Goal: Information Seeking & Learning: Learn about a topic

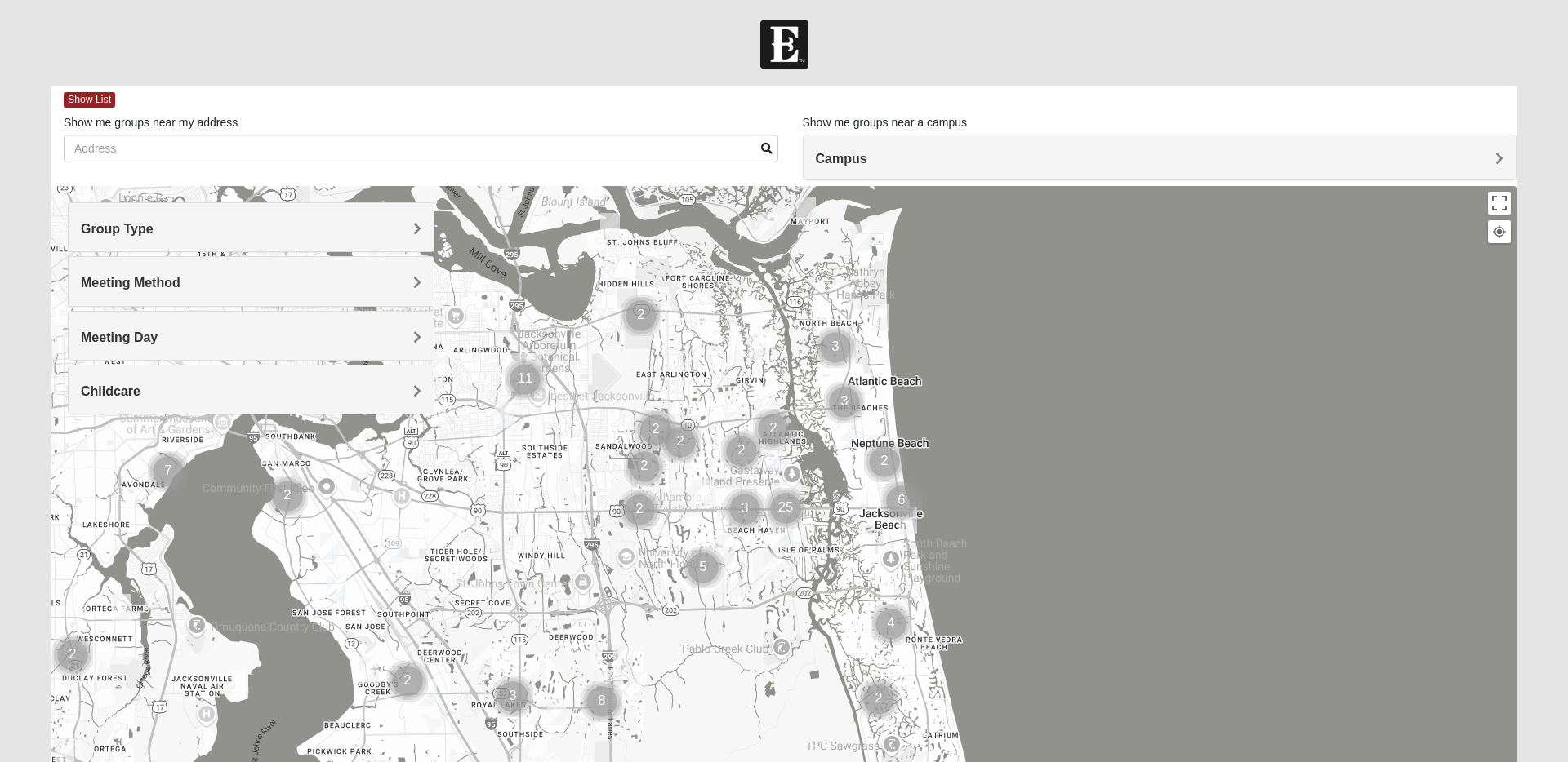
click at [272, 334] on h4 "Meeting Day" at bounding box center [251, 337] width 341 height 16
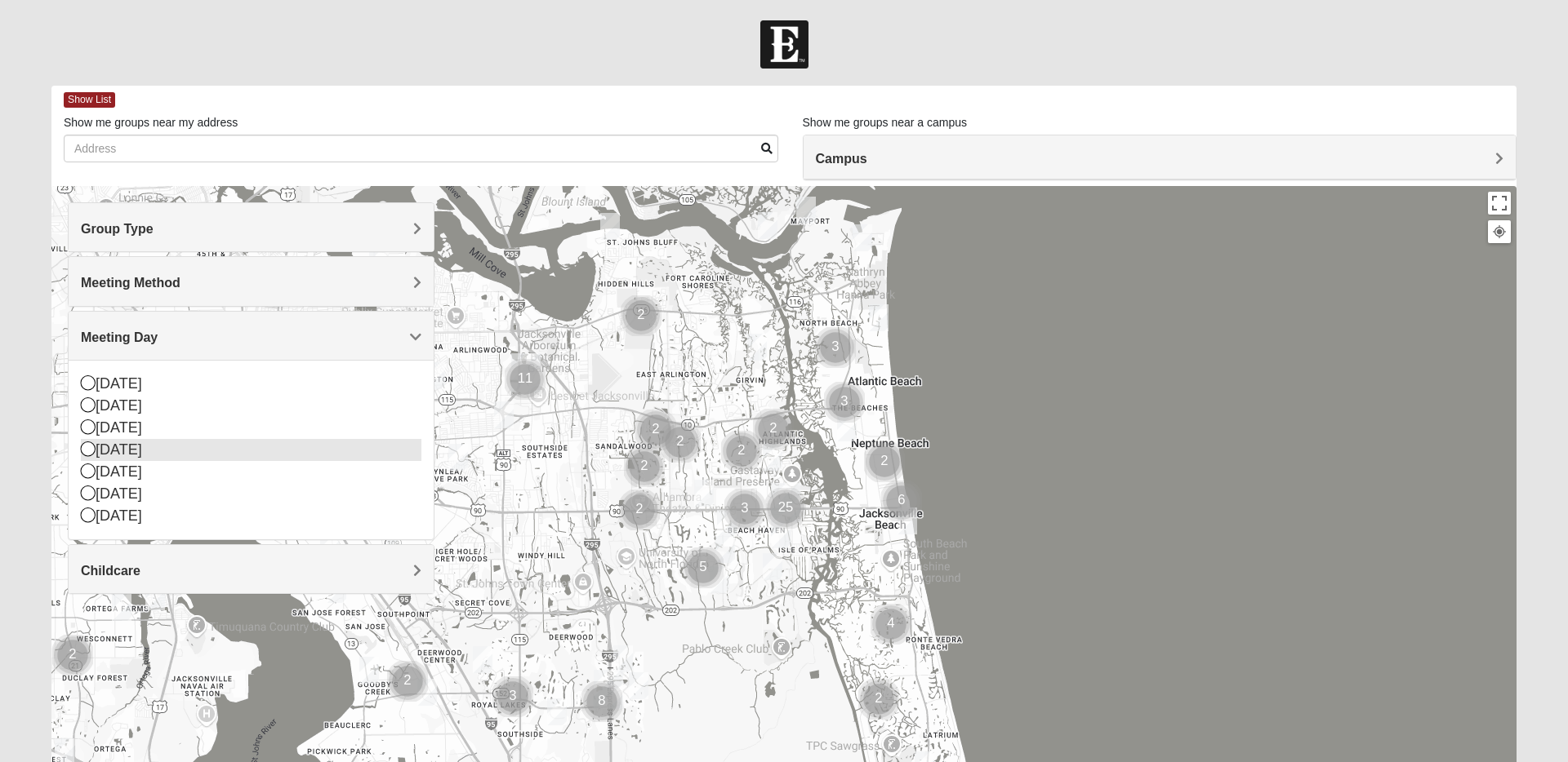
click at [248, 452] on div "[DATE]" at bounding box center [251, 450] width 341 height 22
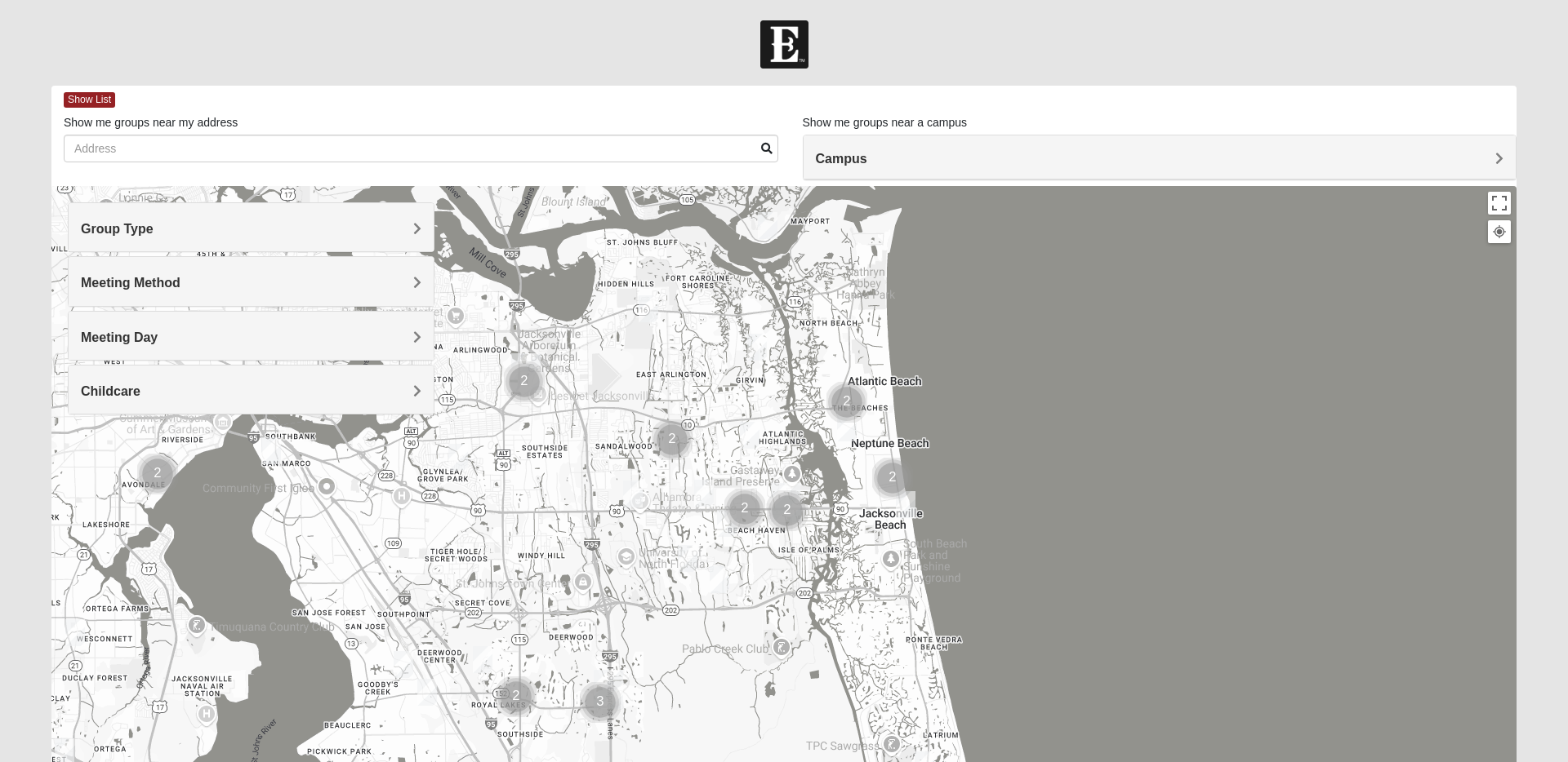
click at [276, 233] on h4 "Group Type" at bounding box center [251, 228] width 341 height 16
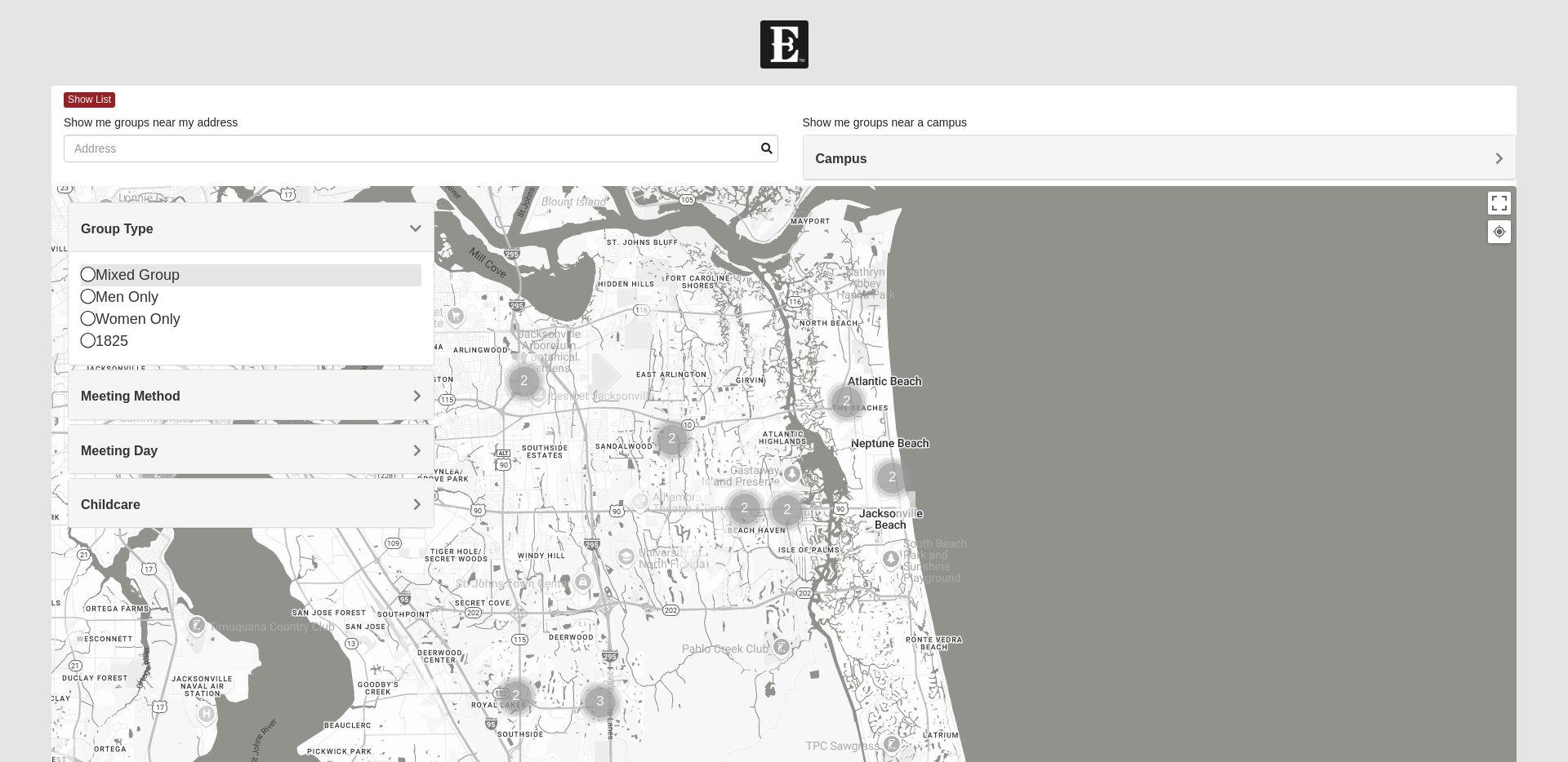
click at [234, 281] on div "Mixed Group" at bounding box center [251, 276] width 341 height 22
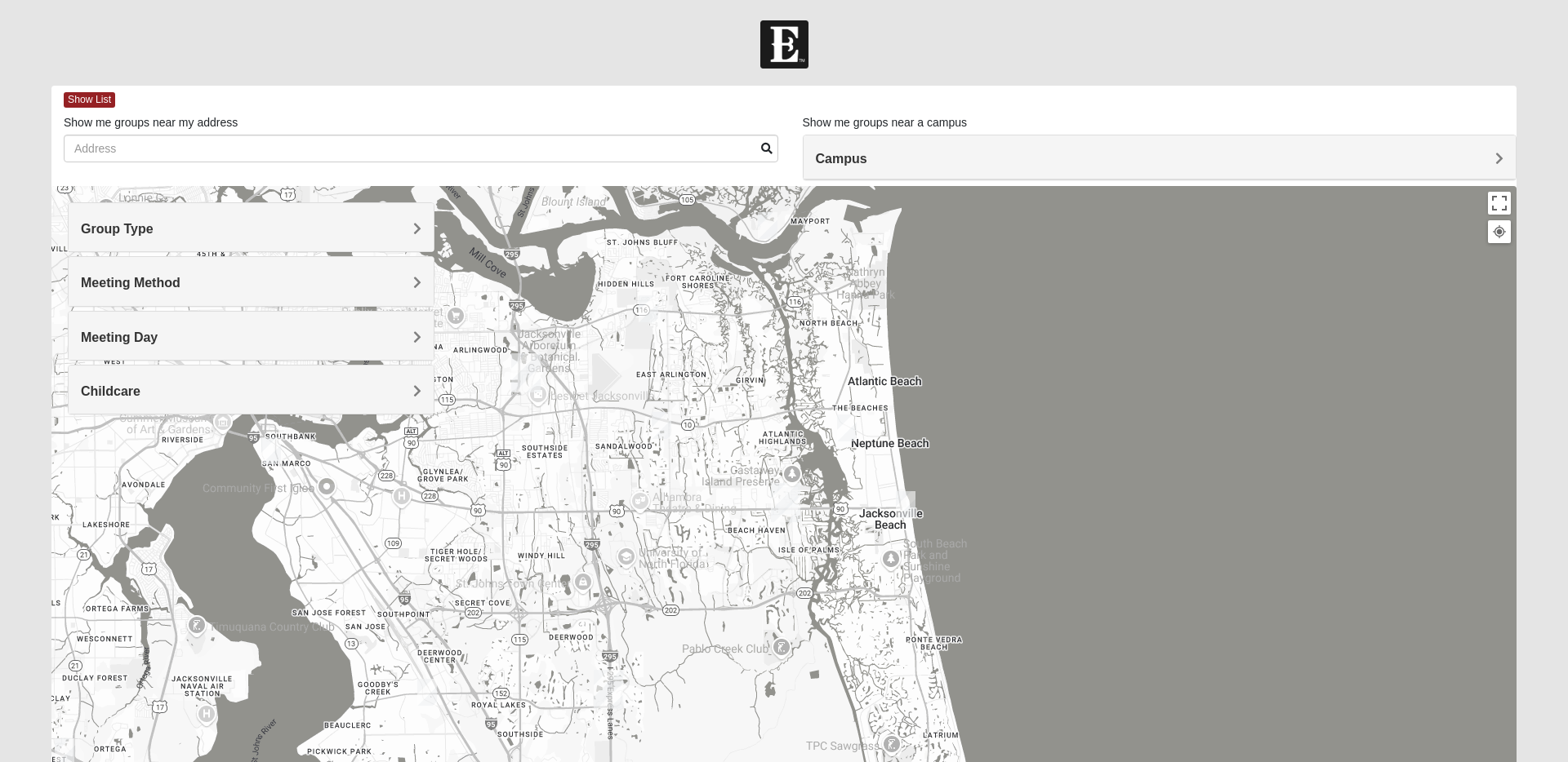
click at [250, 280] on h4 "Meeting Method" at bounding box center [251, 282] width 341 height 16
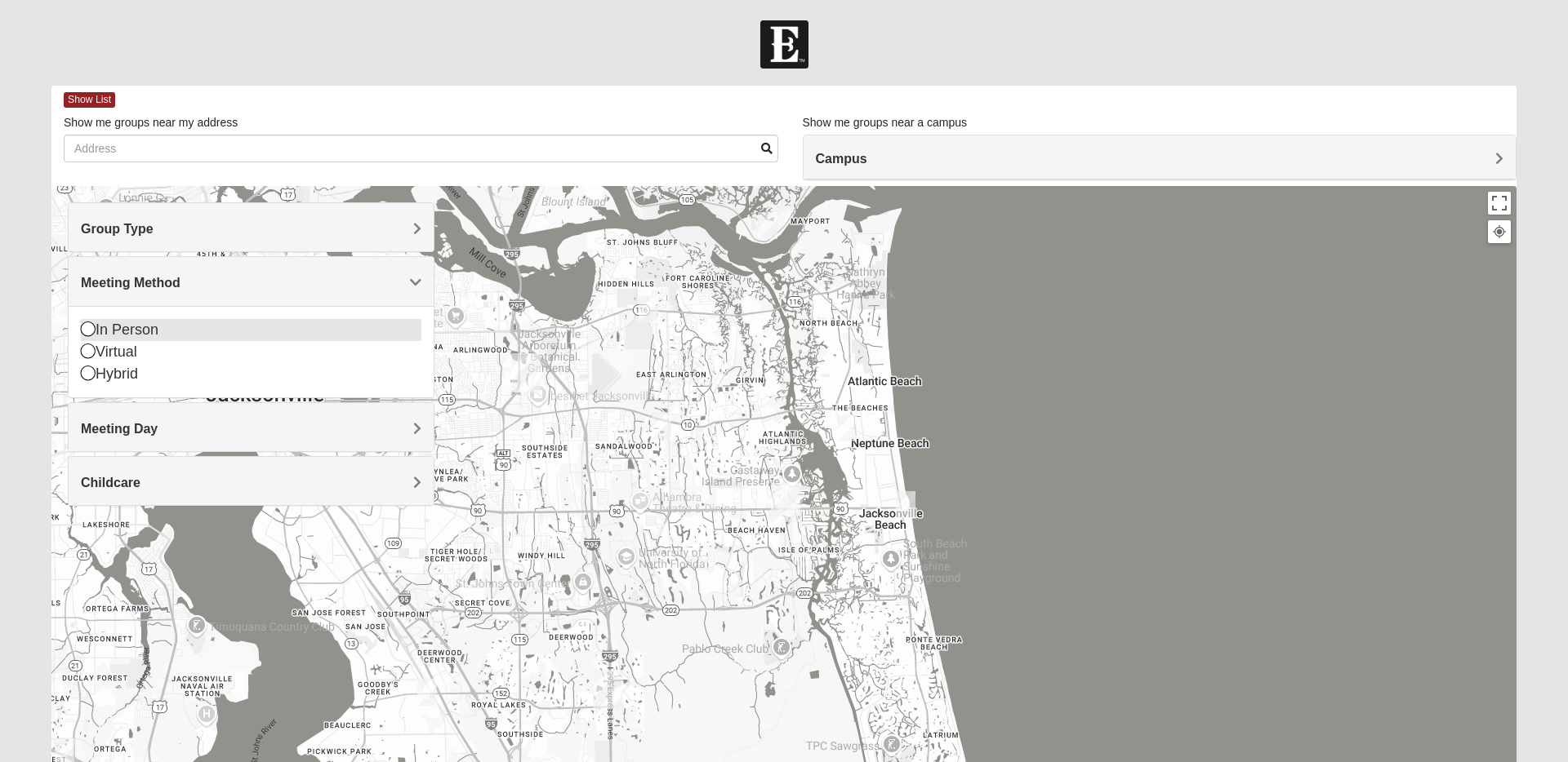
click at [244, 323] on div "In Person" at bounding box center [251, 330] width 341 height 22
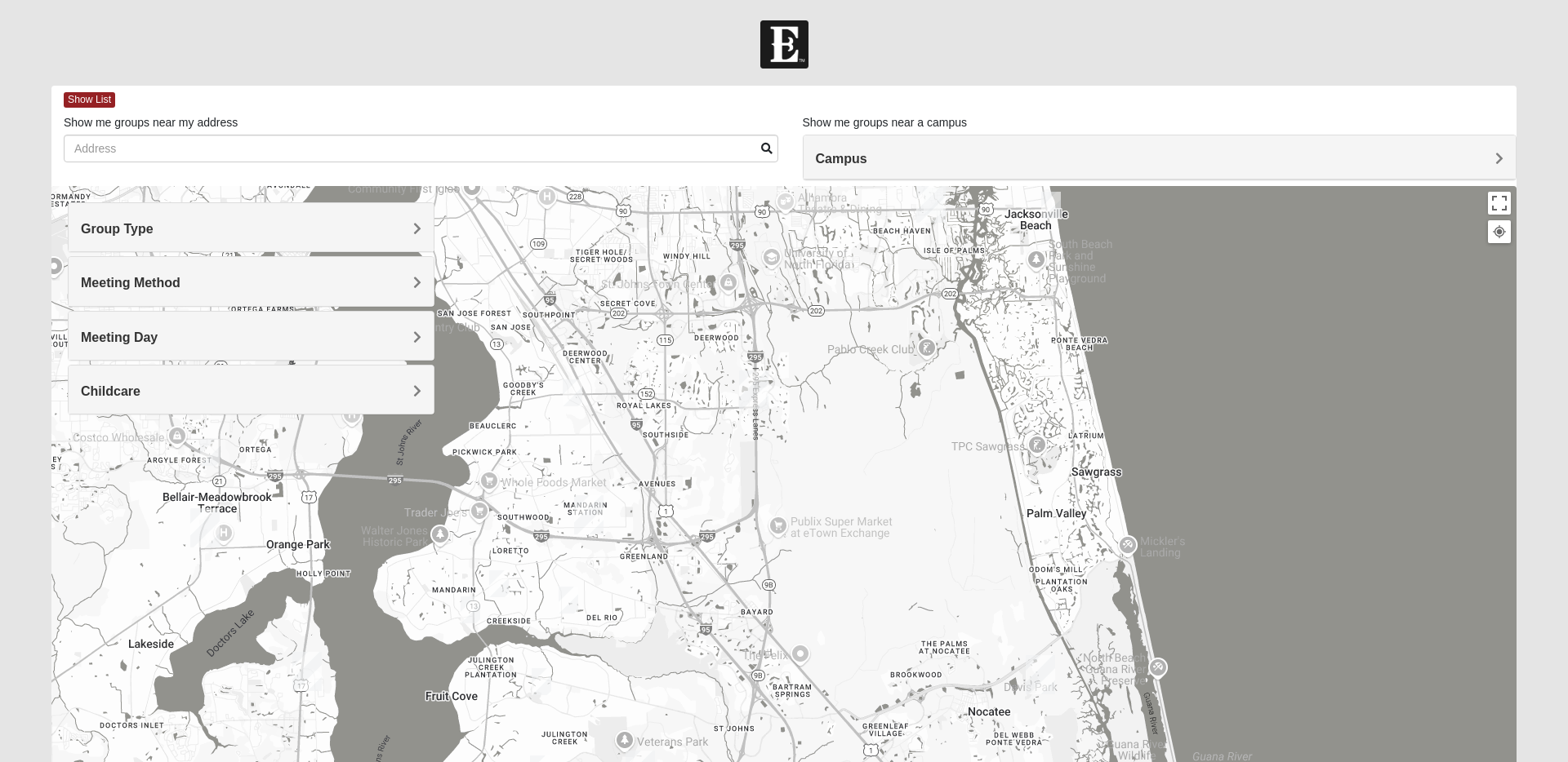
drag, startPoint x: 583, startPoint y: 641, endPoint x: 732, endPoint y: 305, distance: 367.6
click at [732, 305] on div at bounding box center [784, 512] width 1464 height 653
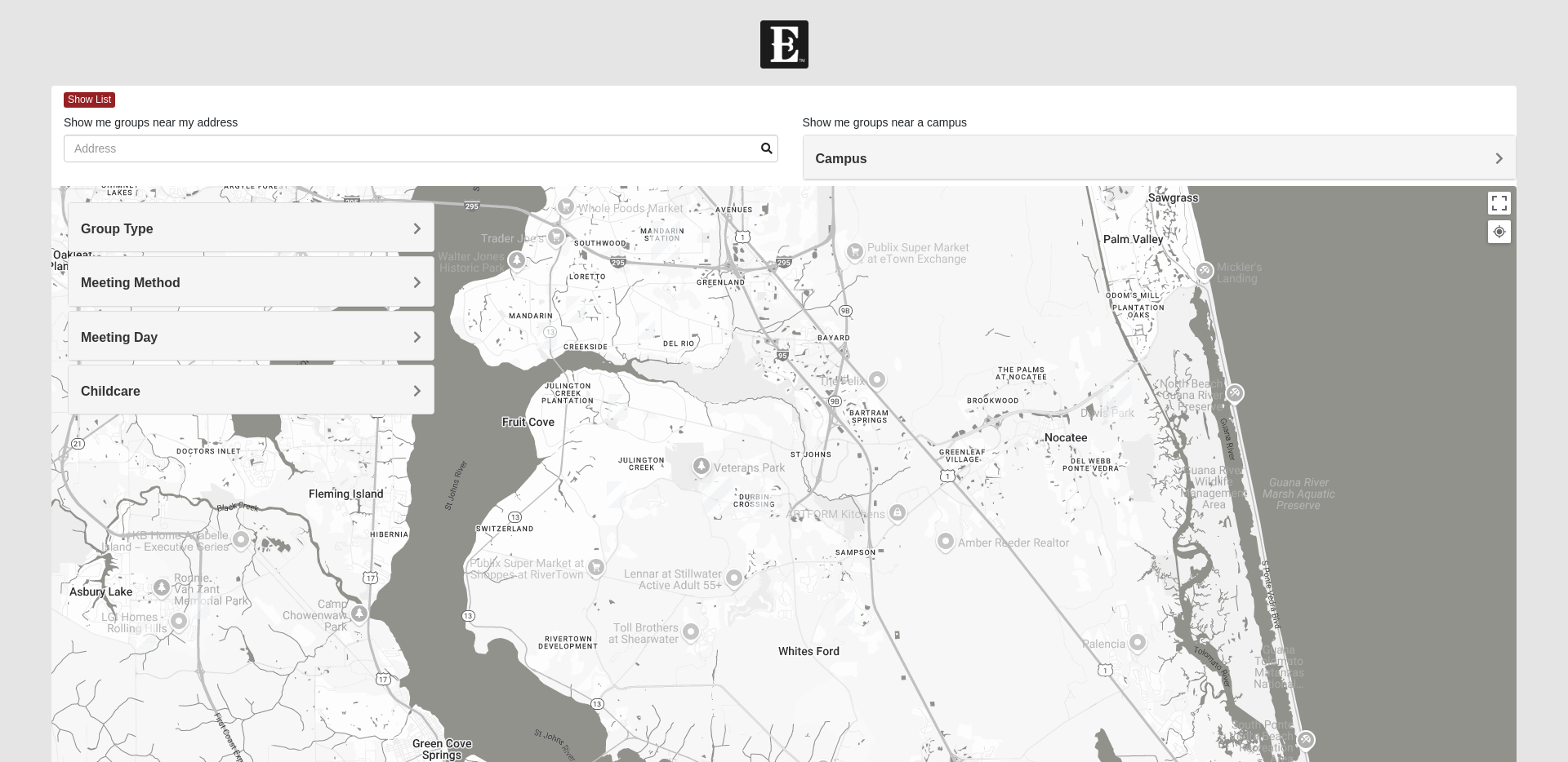
drag, startPoint x: 676, startPoint y: 702, endPoint x: 752, endPoint y: 471, distance: 243.2
click at [752, 471] on div at bounding box center [784, 512] width 1464 height 653
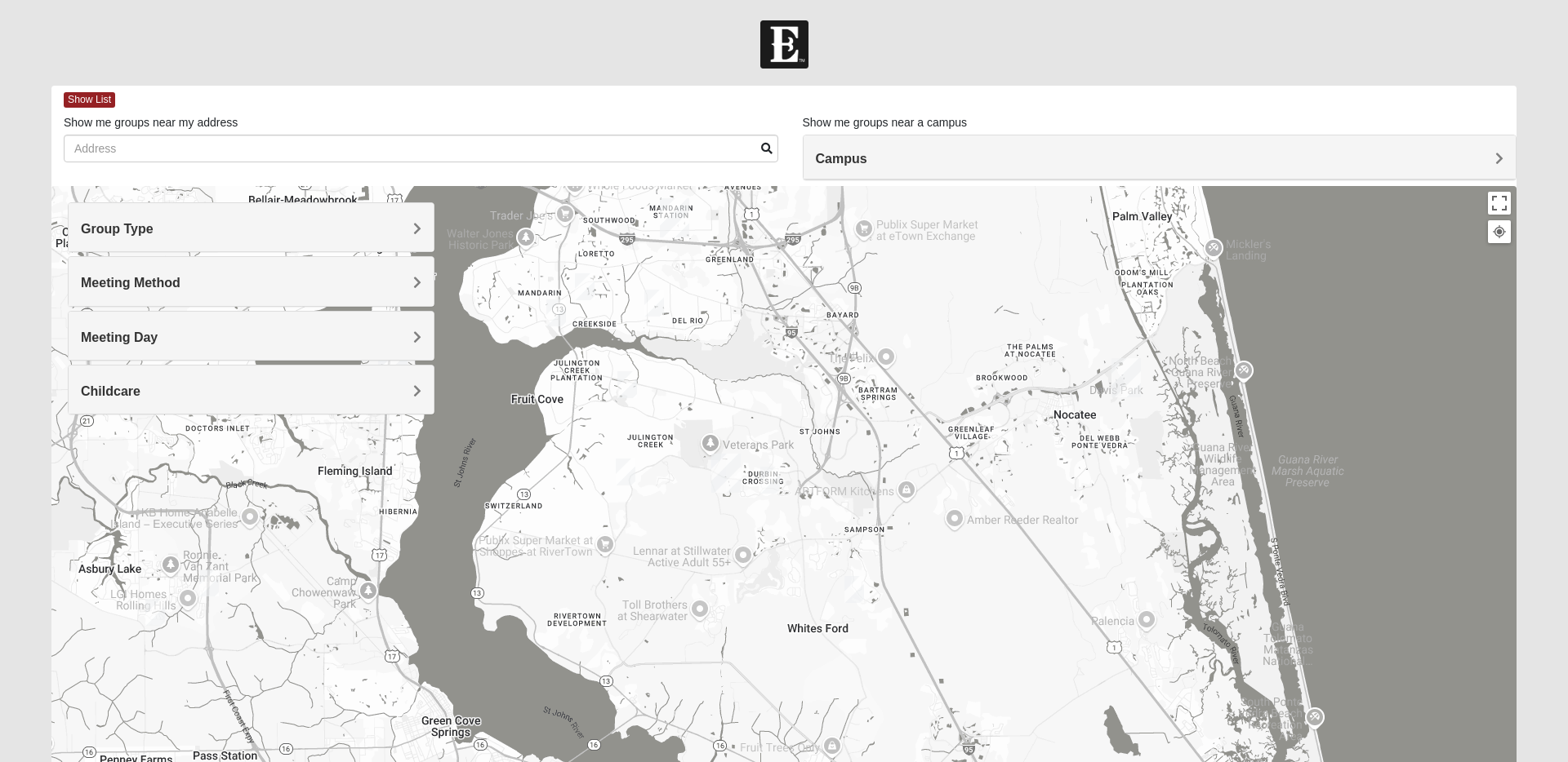
drag, startPoint x: 778, startPoint y: 610, endPoint x: 798, endPoint y: 596, distance: 24.4
click at [798, 596] on div at bounding box center [784, 512] width 1464 height 653
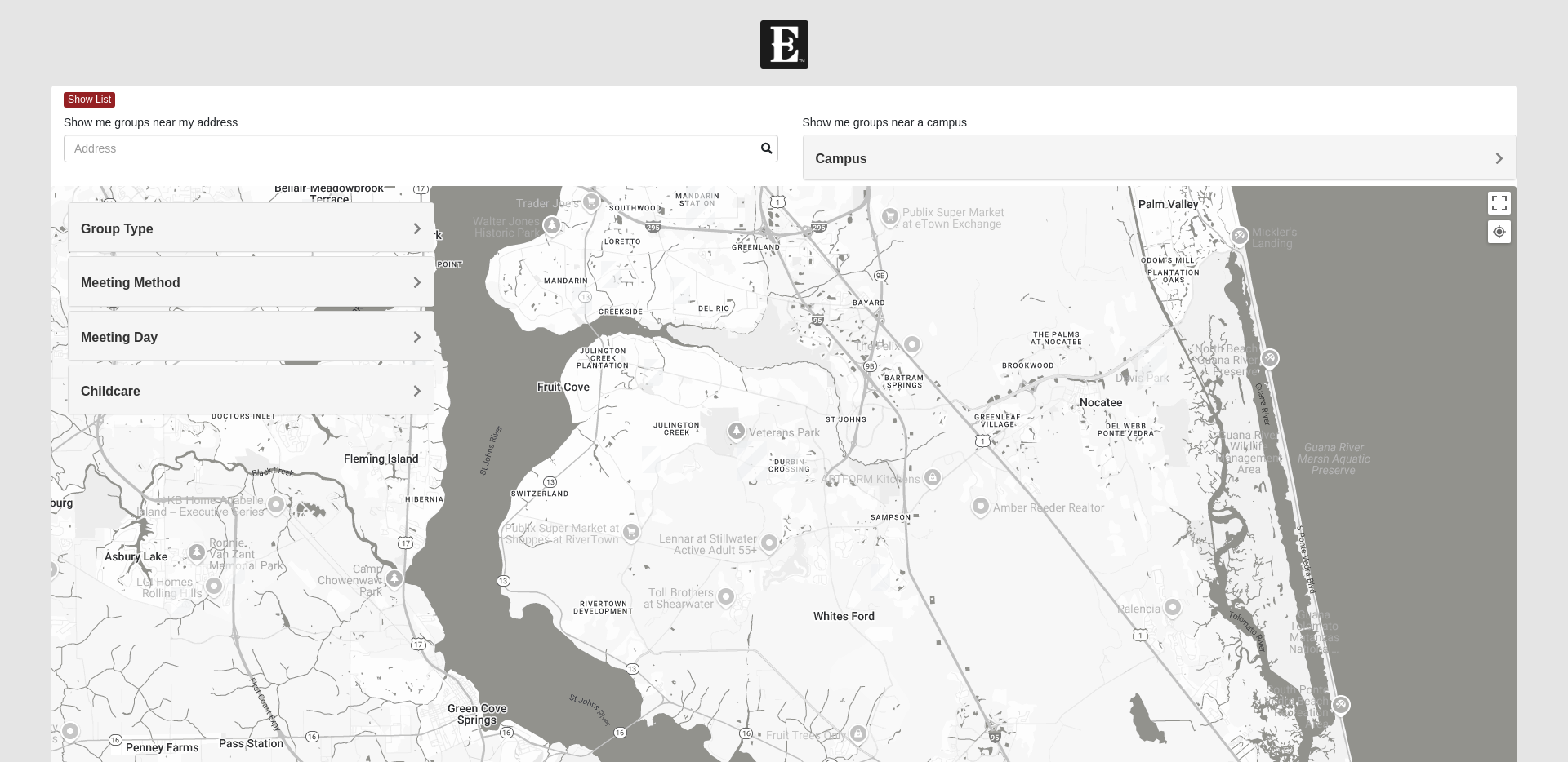
click at [797, 465] on img "Mixed Pline/Wednesday 32259" at bounding box center [795, 467] width 19 height 27
click at [883, 578] on img "Mixed Stevens 32092" at bounding box center [880, 577] width 19 height 27
click at [643, 463] on img "Mixed Hayes 32259" at bounding box center [651, 459] width 19 height 27
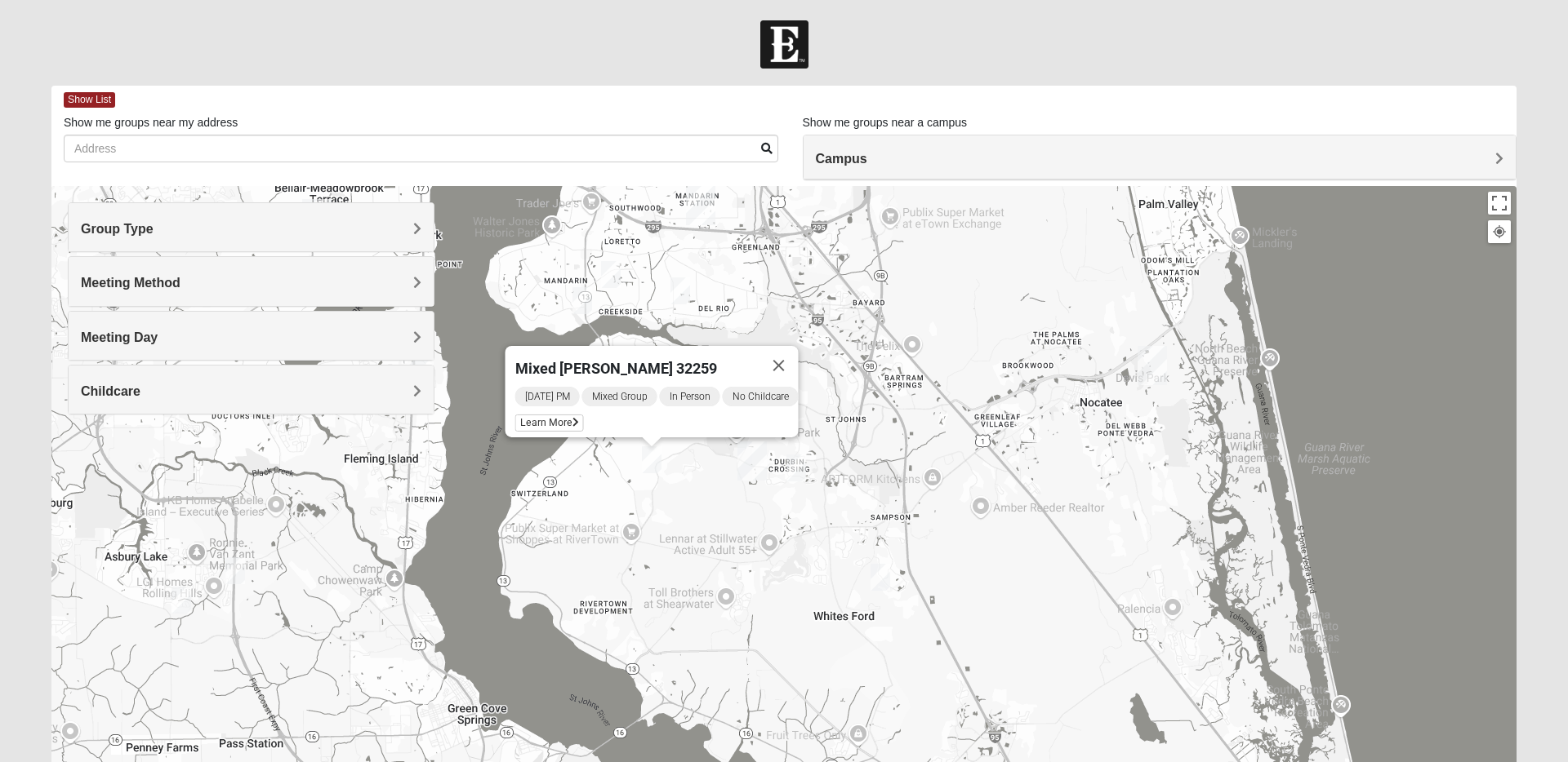
click at [880, 573] on img "Mixed Stevens 32092" at bounding box center [880, 577] width 19 height 27
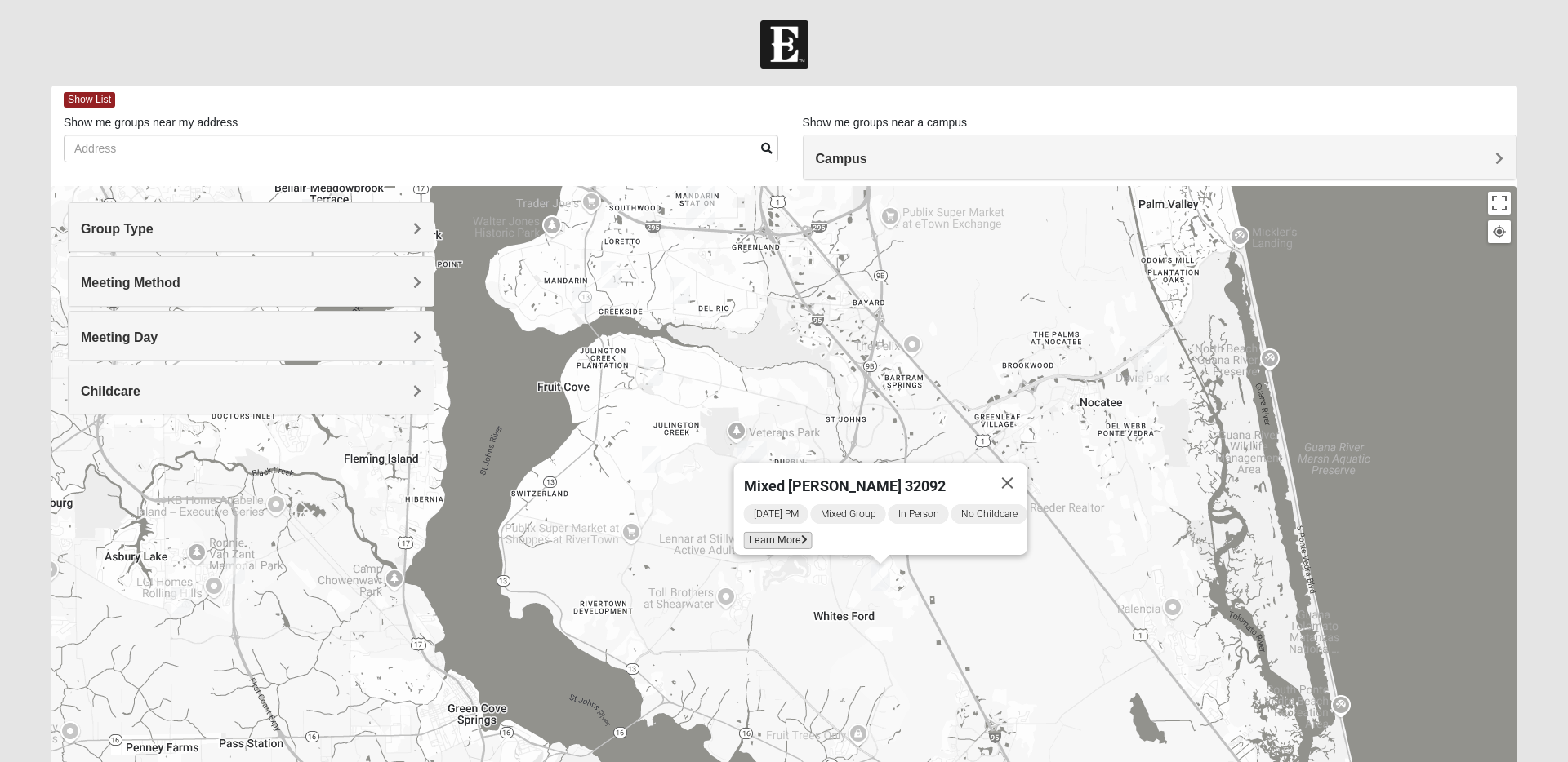
click at [774, 532] on span "Learn More" at bounding box center [778, 540] width 69 height 17
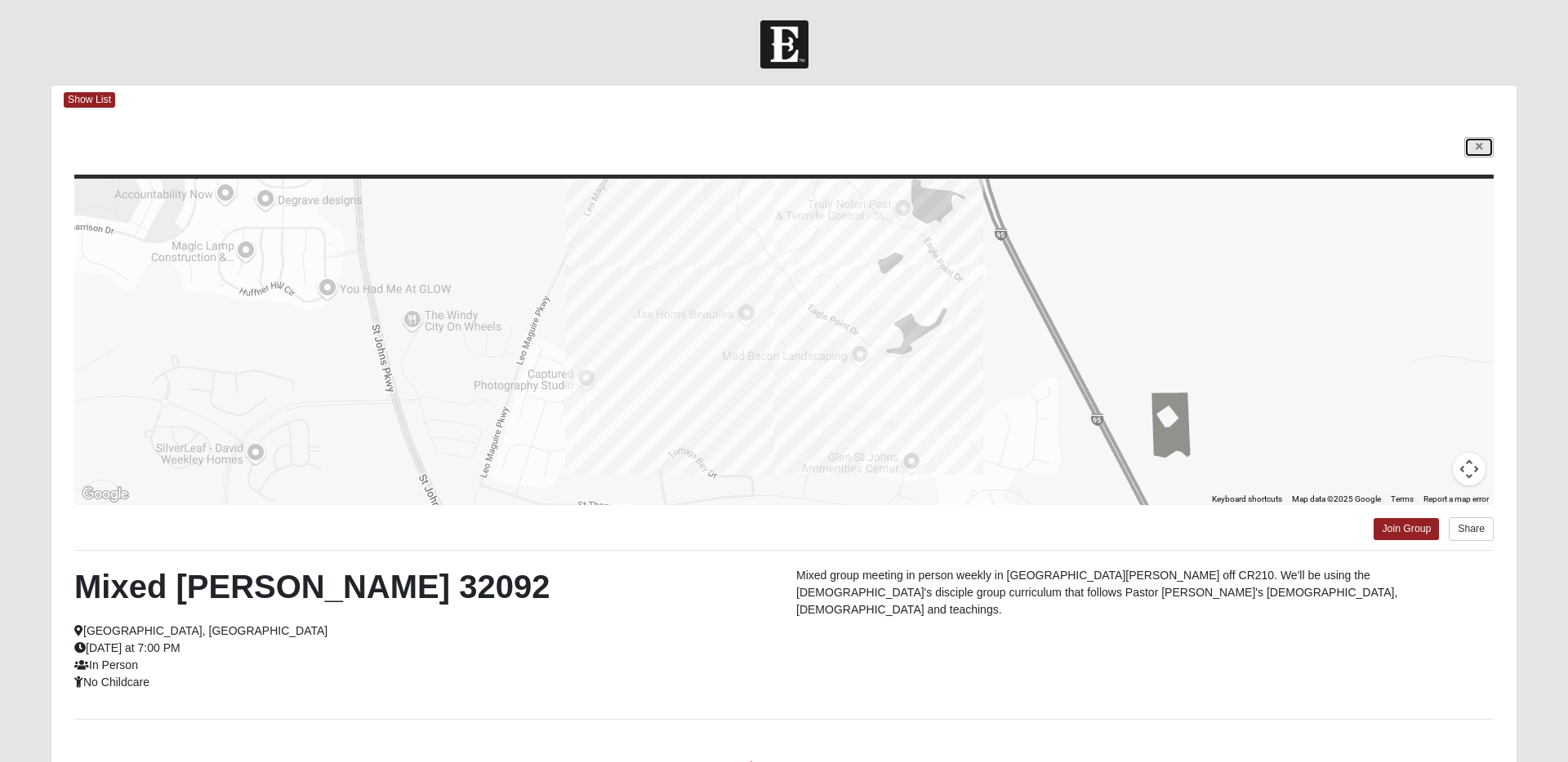
click at [1483, 149] on link at bounding box center [1479, 147] width 29 height 20
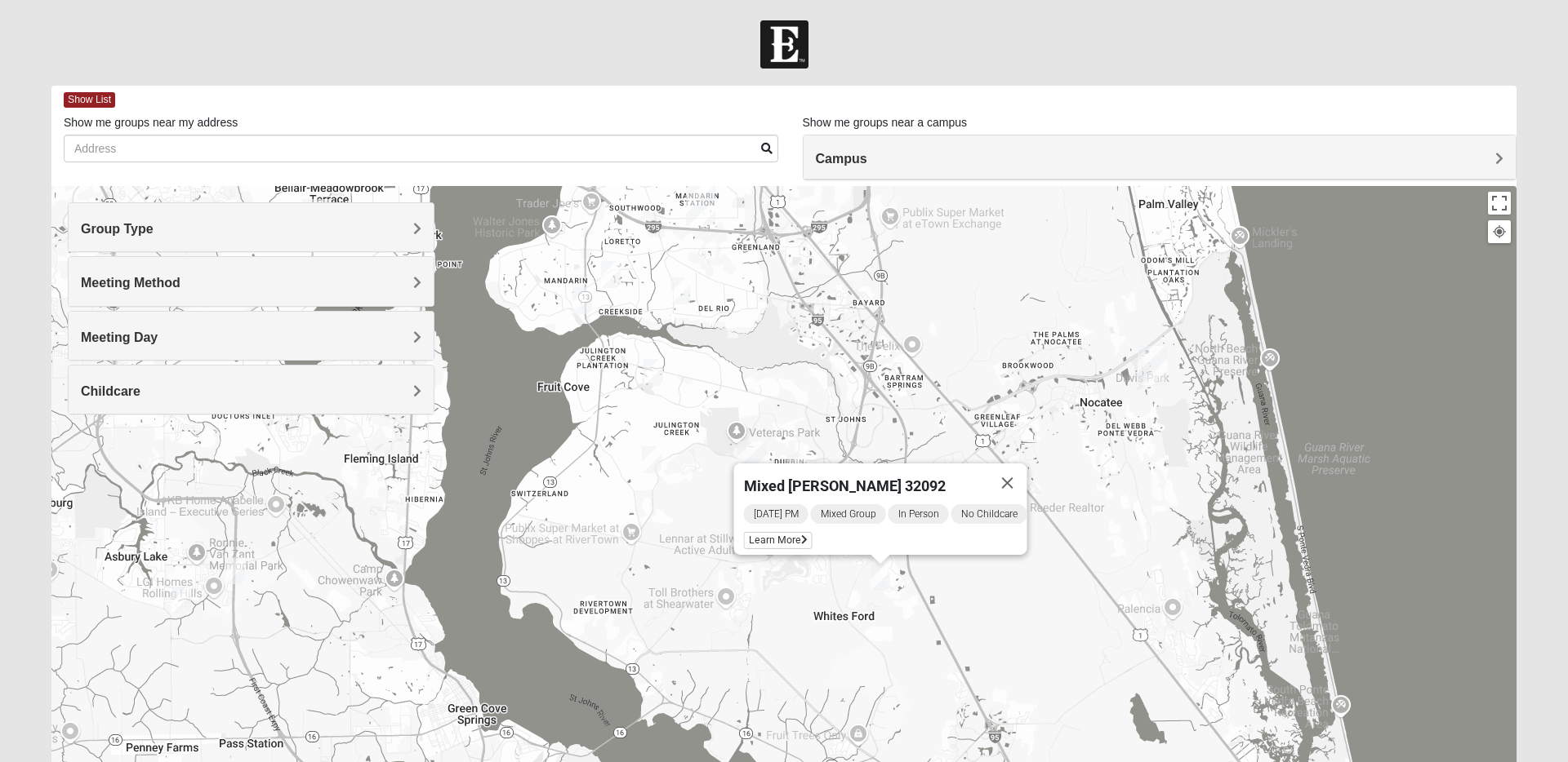
click at [652, 462] on img "Mixed Hayes 32259" at bounding box center [651, 459] width 19 height 27
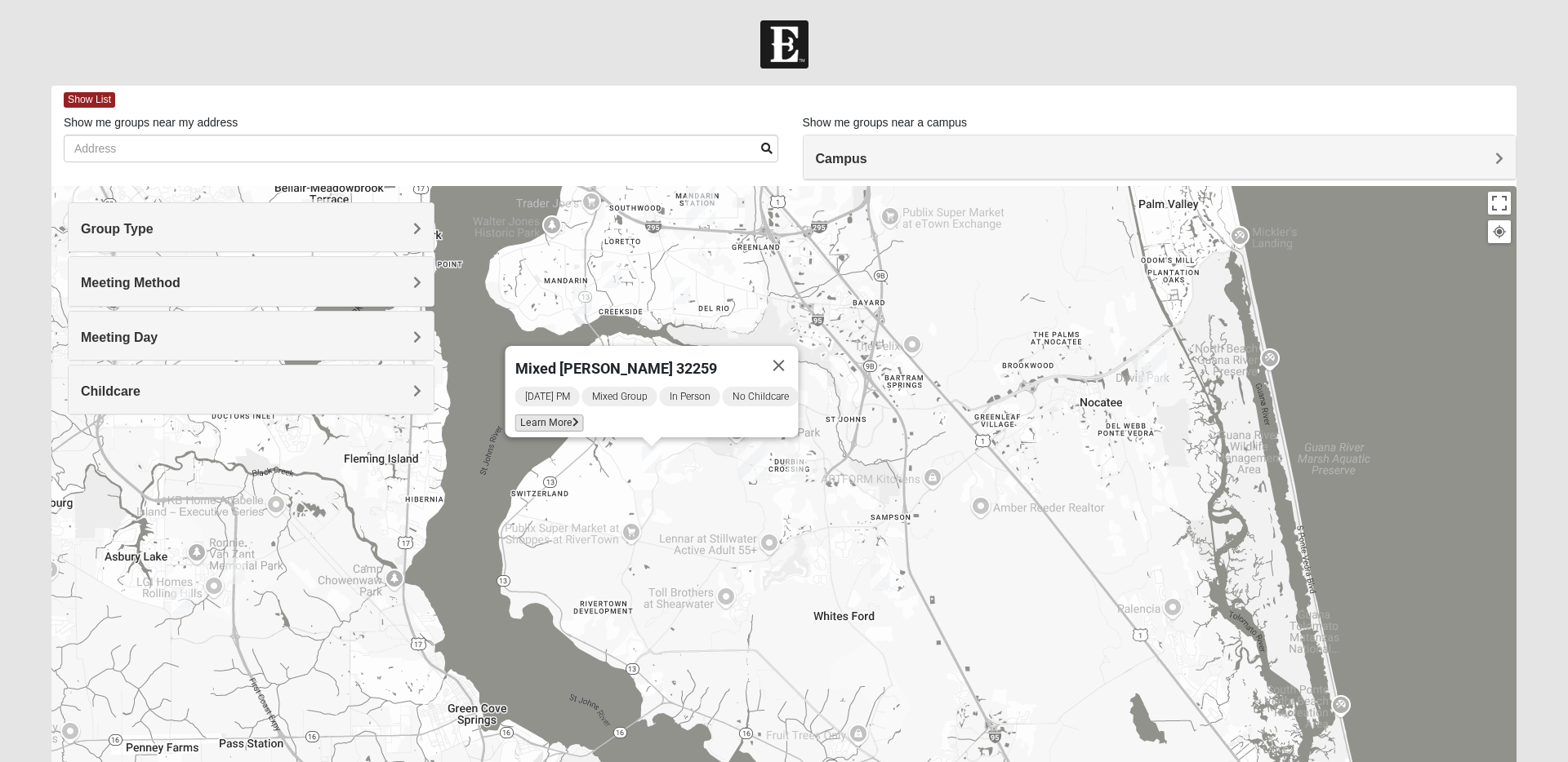
click at [536, 416] on span "Learn More" at bounding box center [549, 423] width 69 height 17
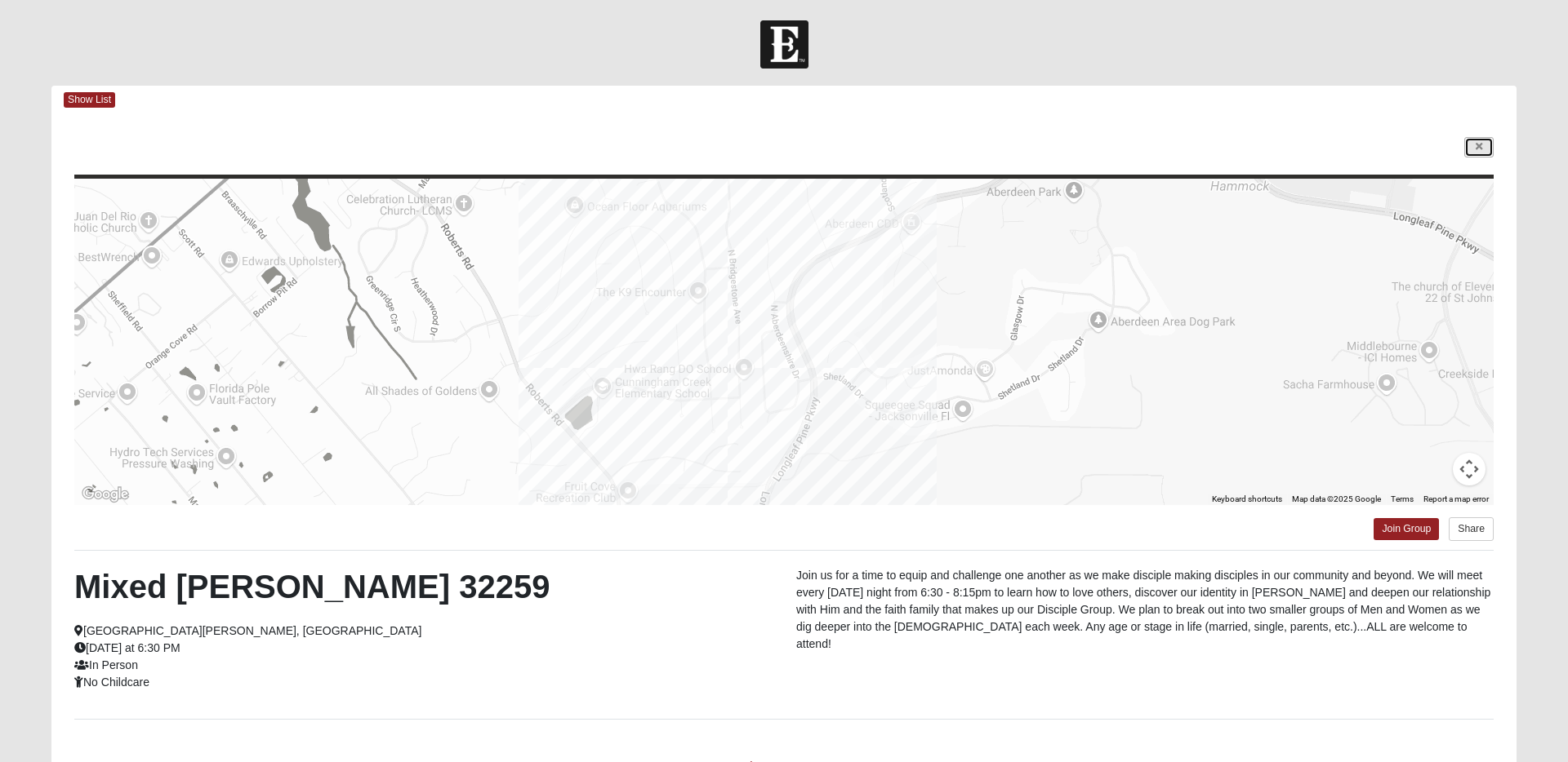
click at [1478, 148] on icon at bounding box center [1478, 147] width 6 height 10
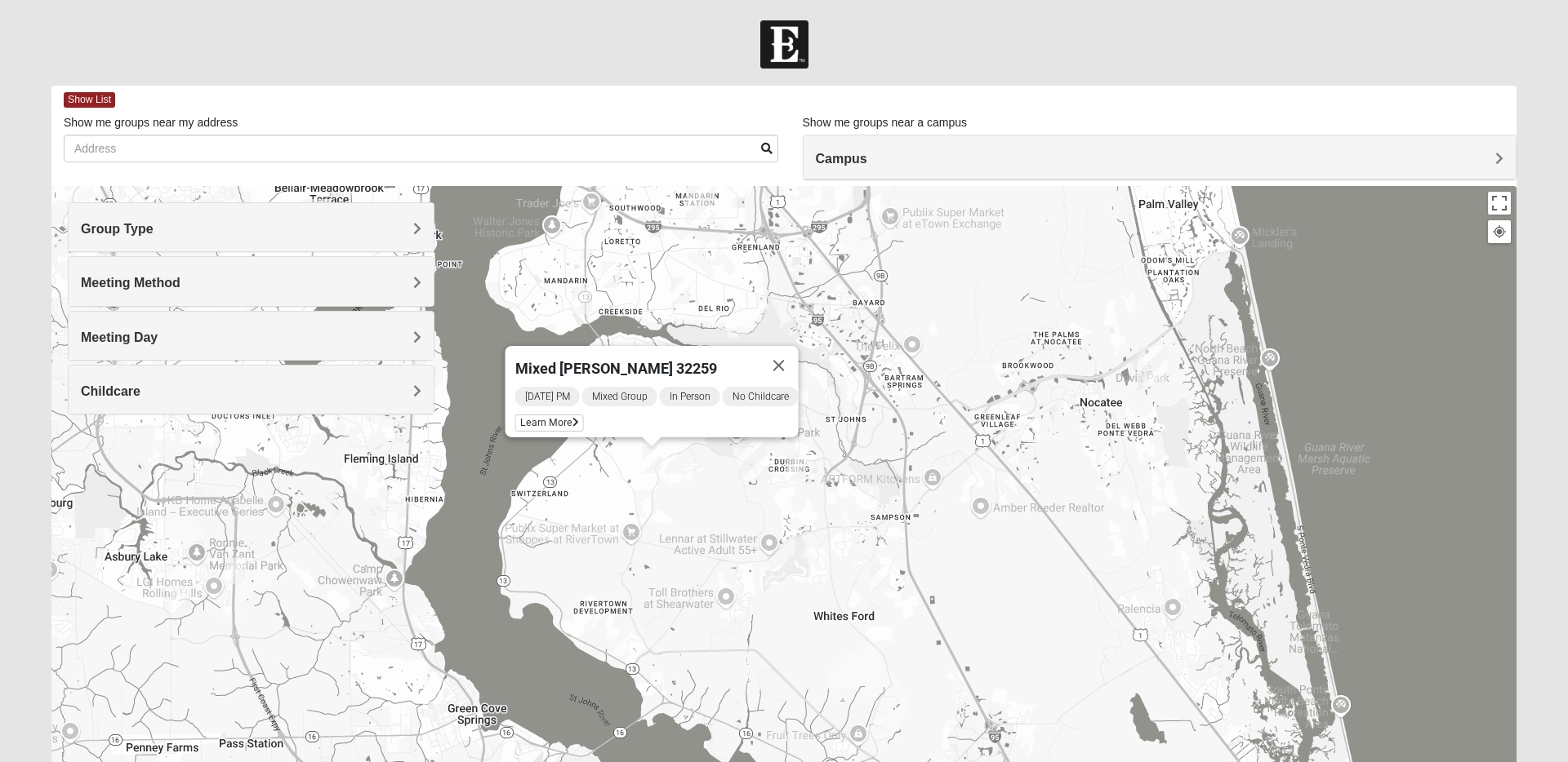
click at [798, 472] on img "Mixed Pline/Wednesday 32259" at bounding box center [795, 467] width 19 height 27
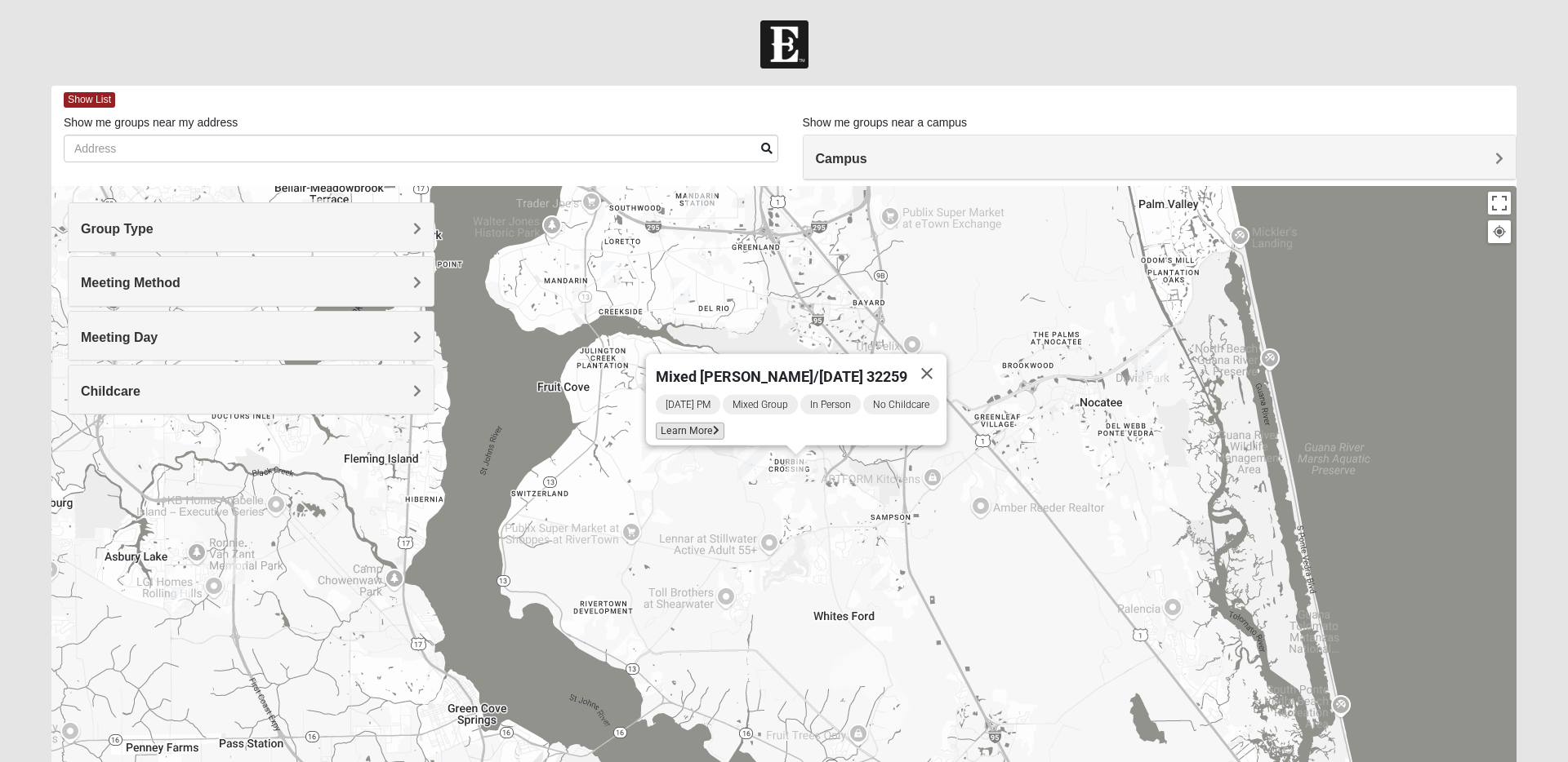
click at [682, 423] on span "Learn More" at bounding box center [689, 431] width 69 height 17
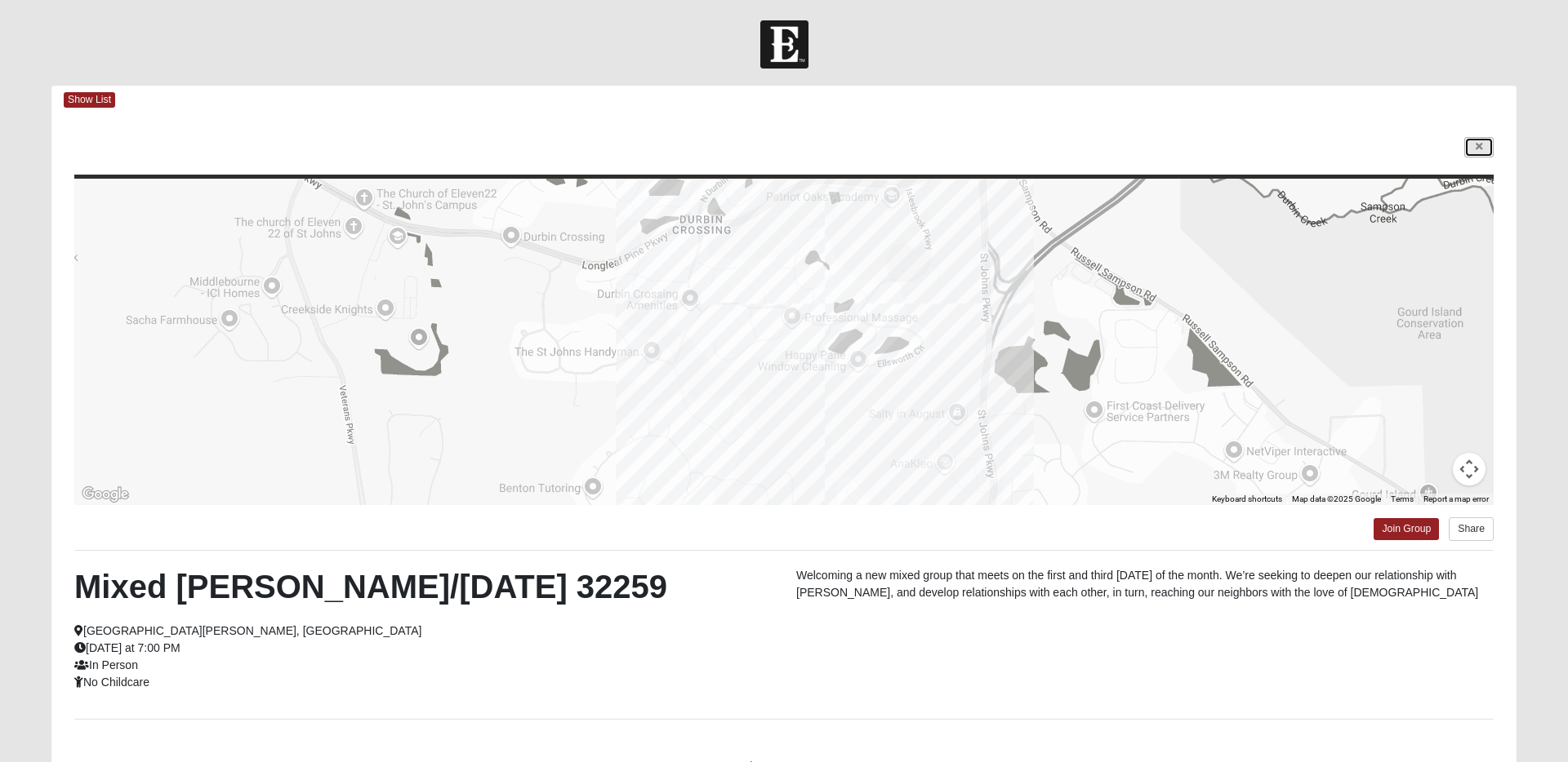
click at [1482, 147] on link at bounding box center [1479, 147] width 29 height 20
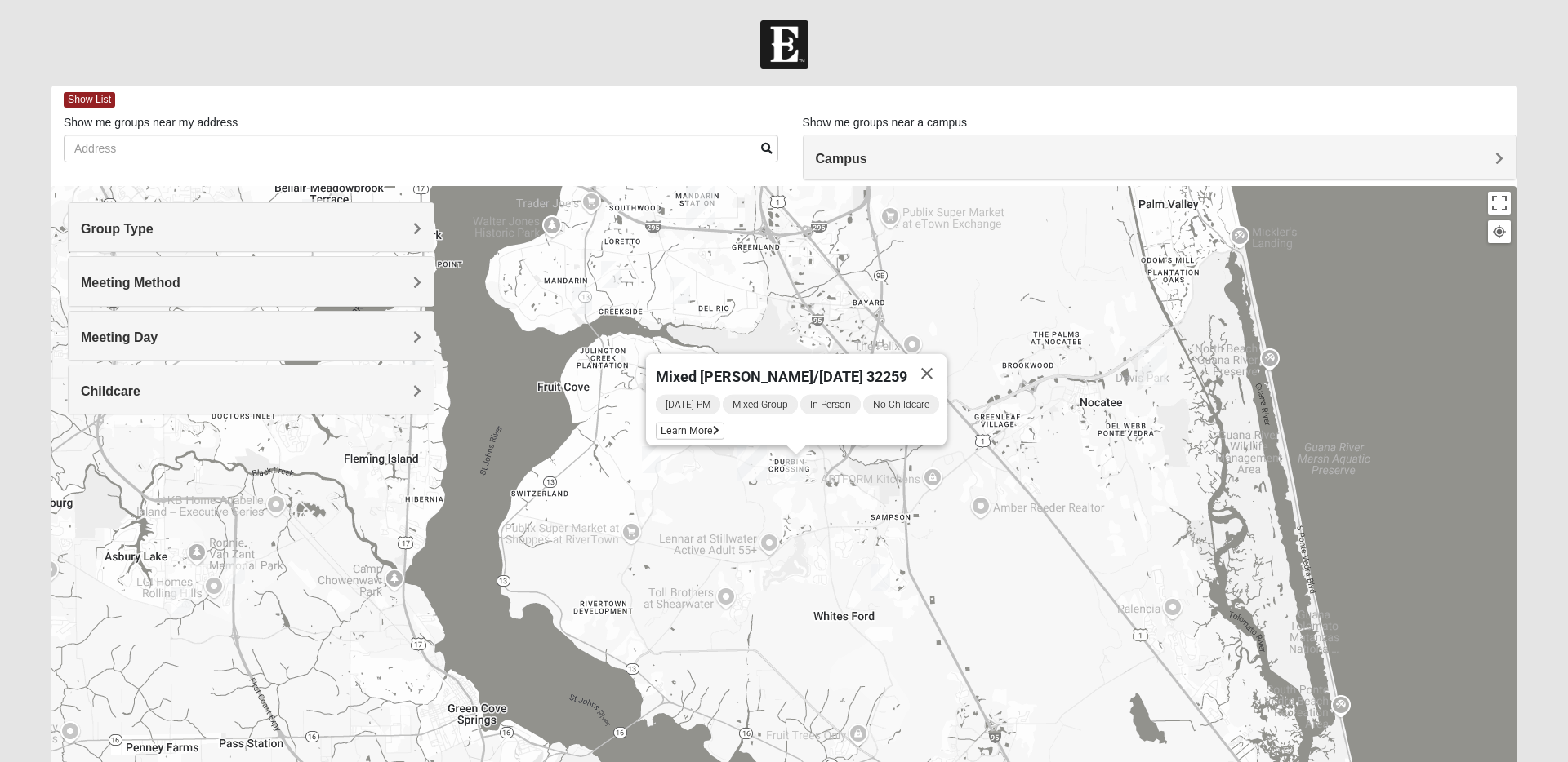
click at [756, 470] on img "St. Johns" at bounding box center [752, 461] width 29 height 39
click at [820, 387] on button "Close" at bounding box center [839, 388] width 39 height 39
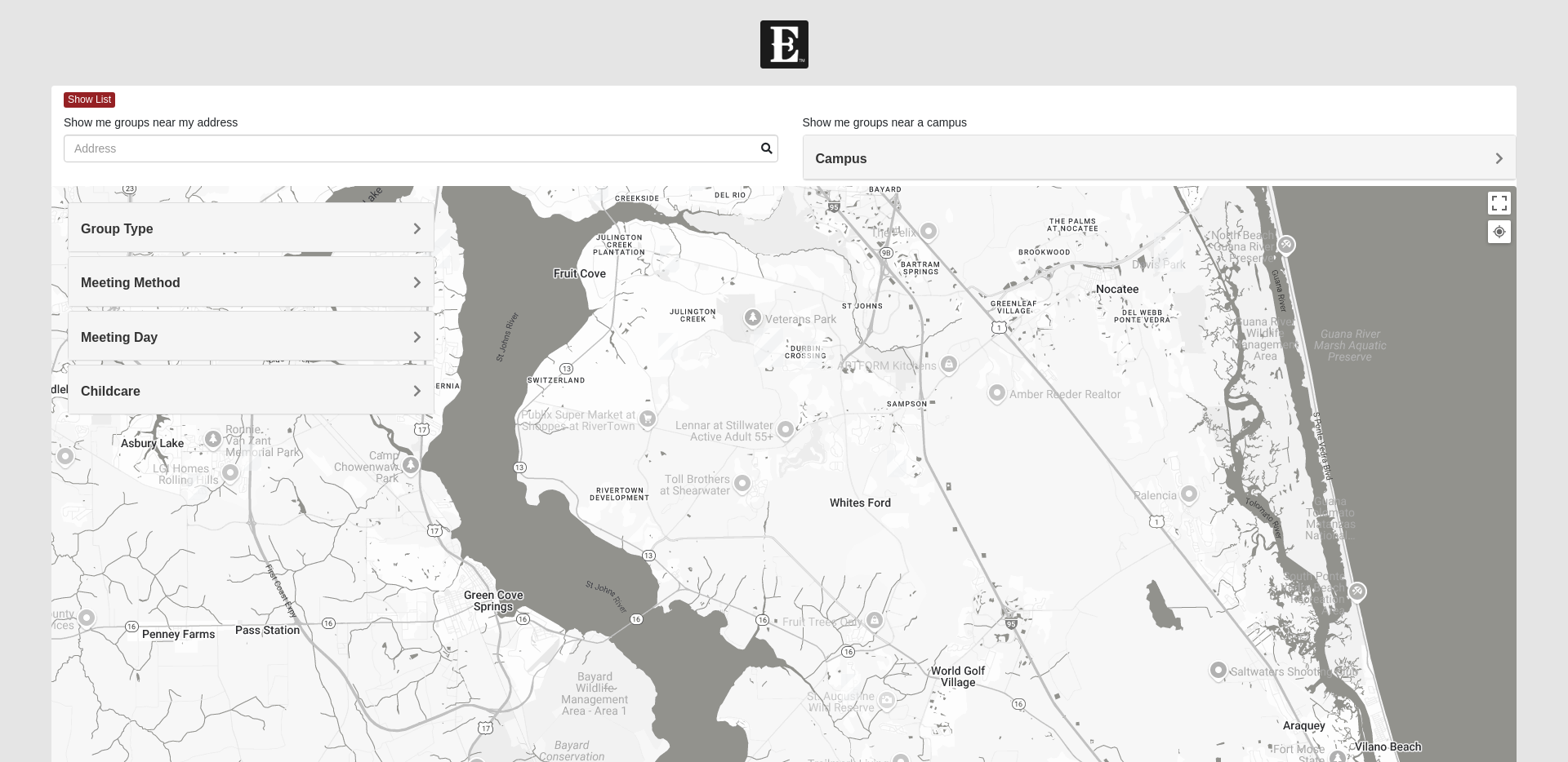
drag, startPoint x: 762, startPoint y: 586, endPoint x: 779, endPoint y: 471, distance: 116.2
click at [779, 471] on div at bounding box center [784, 512] width 1464 height 653
click at [849, 688] on img "Mixed Thomas 32092" at bounding box center [851, 687] width 19 height 27
click at [991, 581] on button "Close" at bounding box center [970, 593] width 39 height 39
